Goal: Check status: Check status

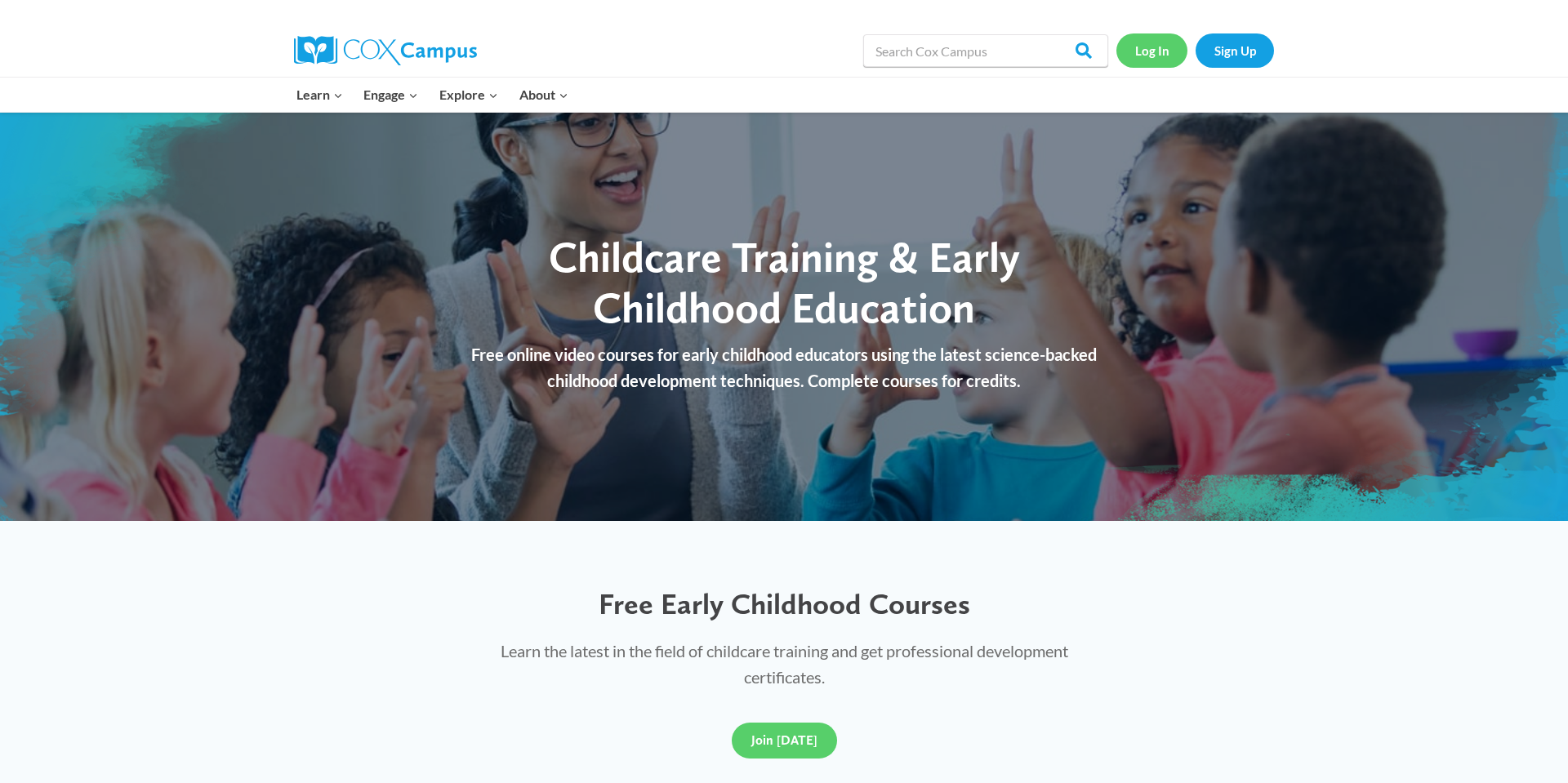
click at [1152, 45] on link "Log In" at bounding box center [1152, 50] width 71 height 33
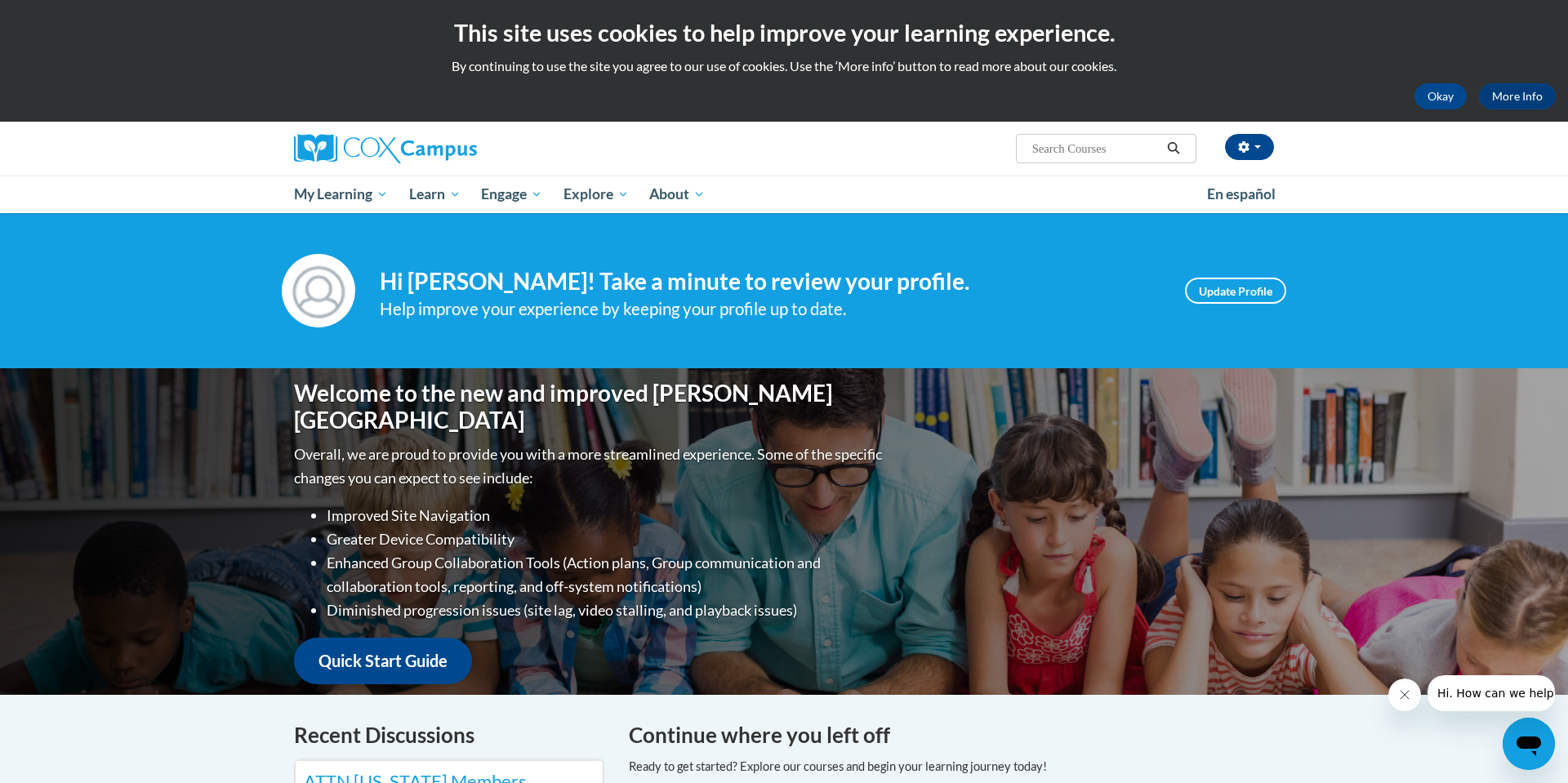
scroll to position [1, 0]
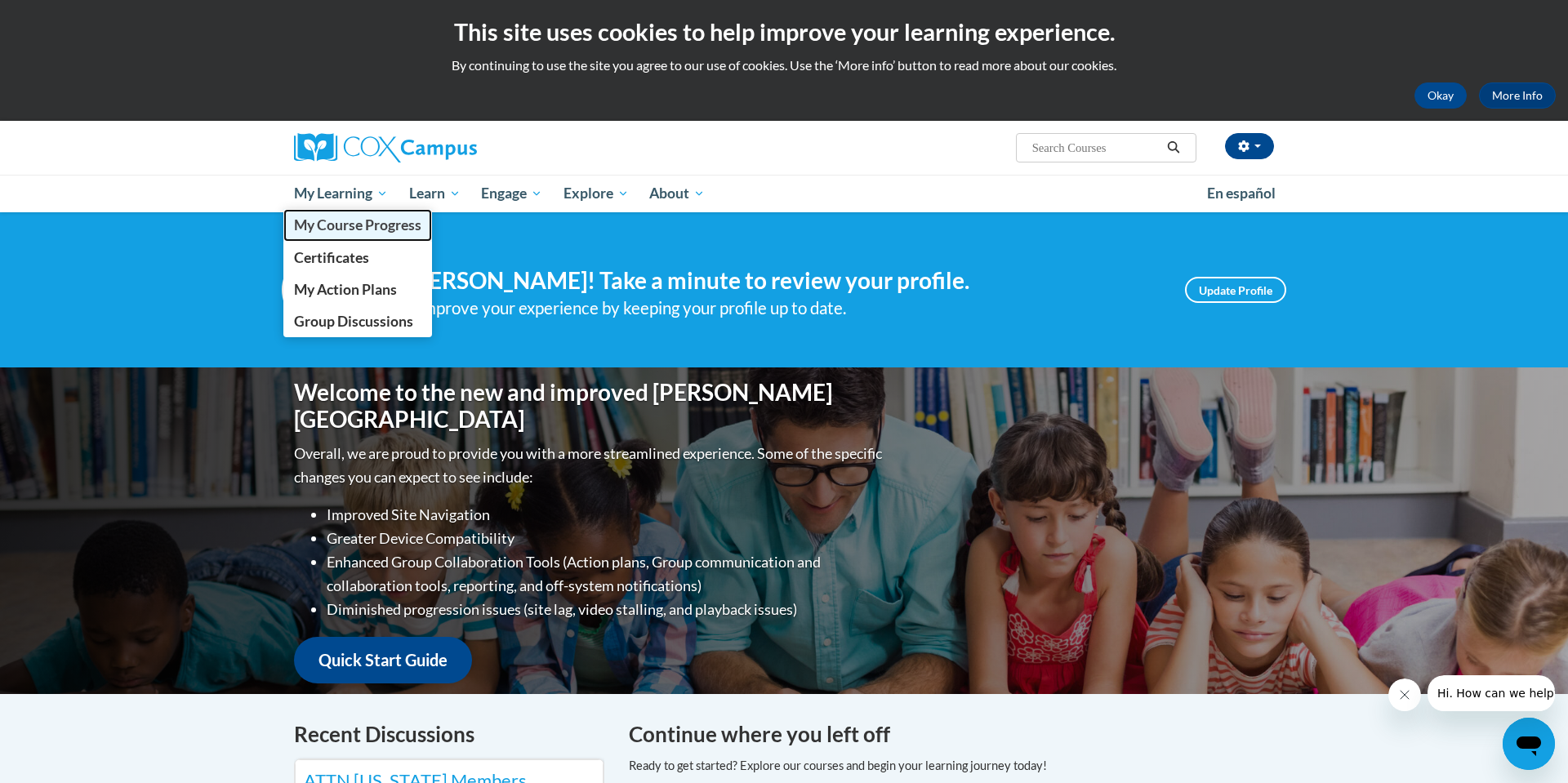
click at [349, 225] on span "My Course Progress" at bounding box center [357, 225] width 127 height 17
